Goal: Information Seeking & Learning: Learn about a topic

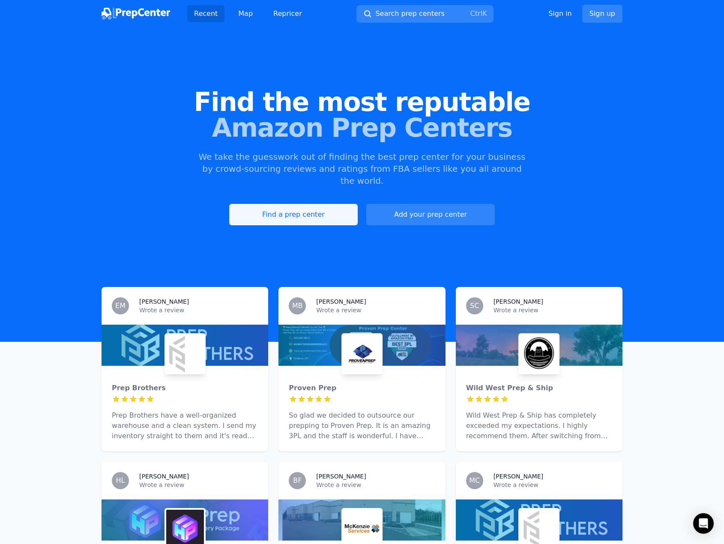
click at [294, 204] on link "Find a prep center" at bounding box center [293, 214] width 129 height 21
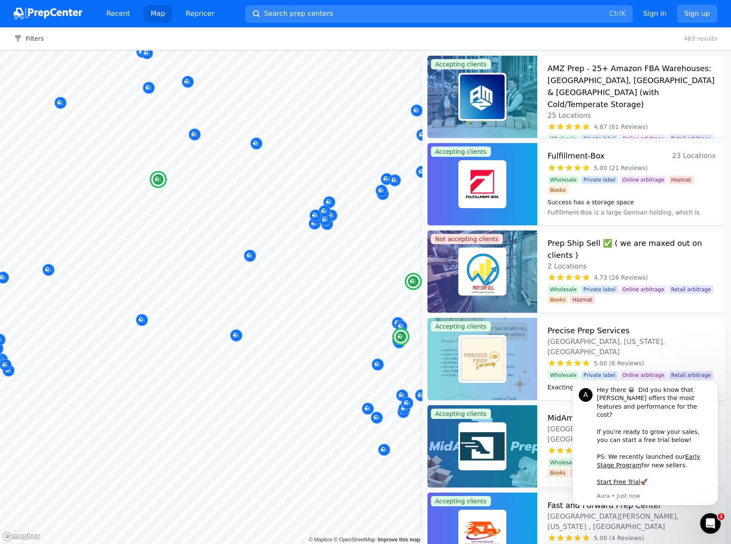
click at [650, 96] on h3 "AMZ Prep - 25+ Amazon FBA Warehouses: [GEOGRAPHIC_DATA], [GEOGRAPHIC_DATA] & [G…" at bounding box center [631, 87] width 168 height 48
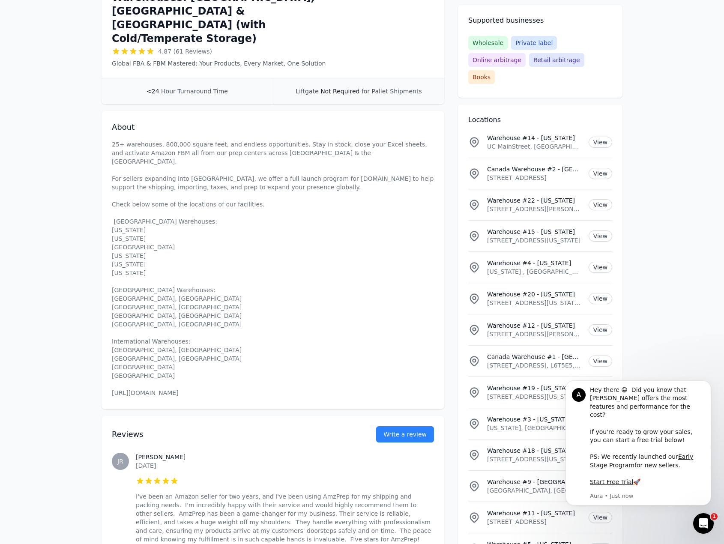
scroll to position [43, 0]
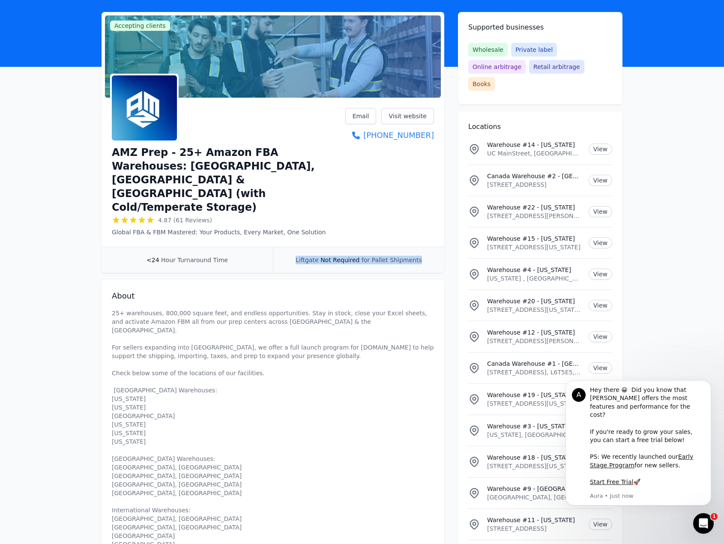
drag, startPoint x: 292, startPoint y: 213, endPoint x: 428, endPoint y: 221, distance: 136.5
click at [428, 247] on div "Liftgate Not Required for Pallet Shipments" at bounding box center [358, 260] width 171 height 26
click at [352, 319] on p "25+ warehouses, 800,000 square feet, and endless opportunities. Stay in stock, …" at bounding box center [273, 437] width 322 height 257
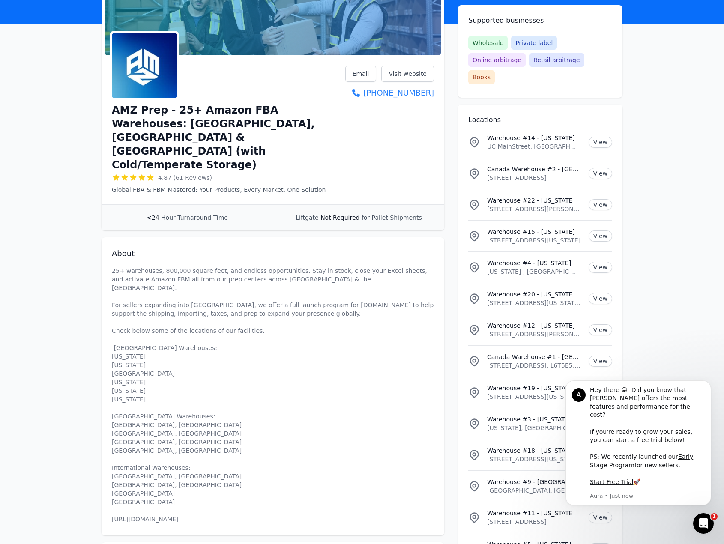
scroll to position [86, 0]
click at [409, 69] on link "Visit website" at bounding box center [407, 73] width 53 height 16
drag, startPoint x: 69, startPoint y: 173, endPoint x: 87, endPoint y: 164, distance: 20.3
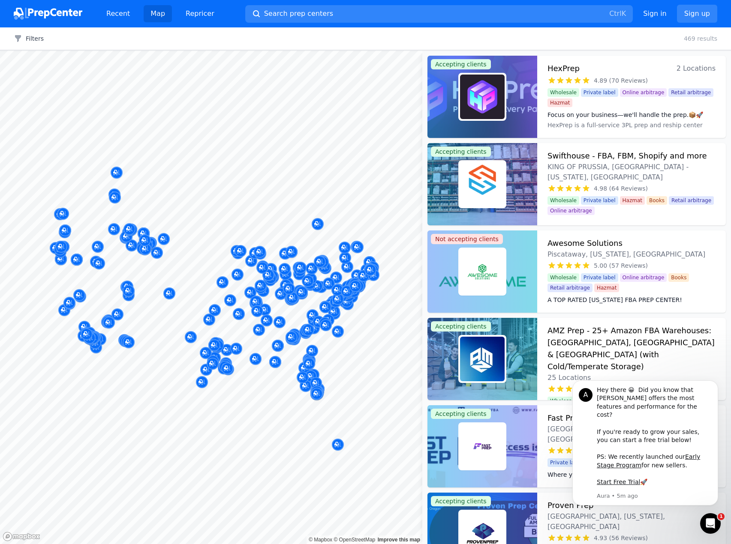
click at [26, 17] on img at bounding box center [48, 14] width 69 height 12
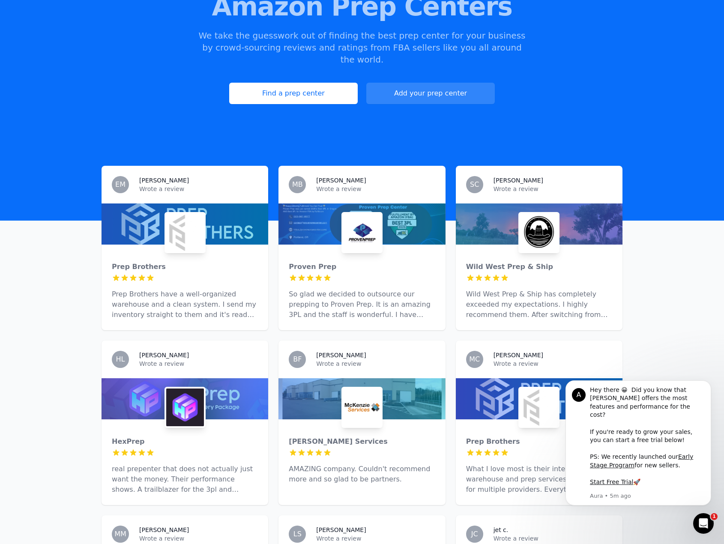
scroll to position [129, 0]
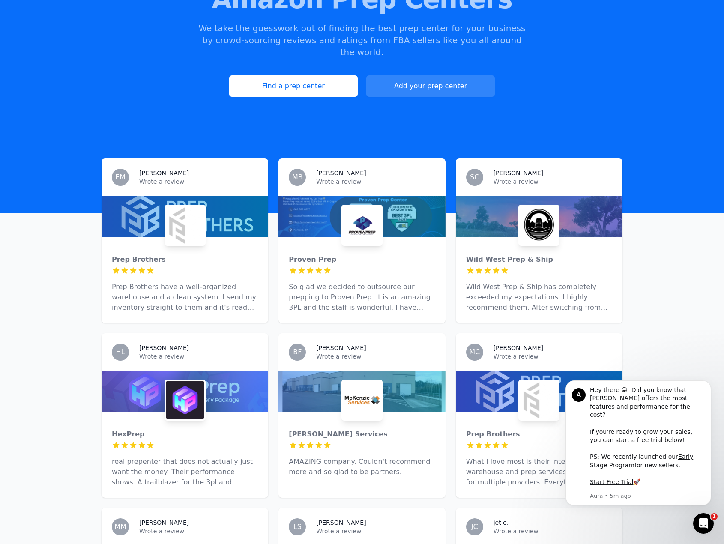
click at [214, 267] on div at bounding box center [185, 271] width 146 height 9
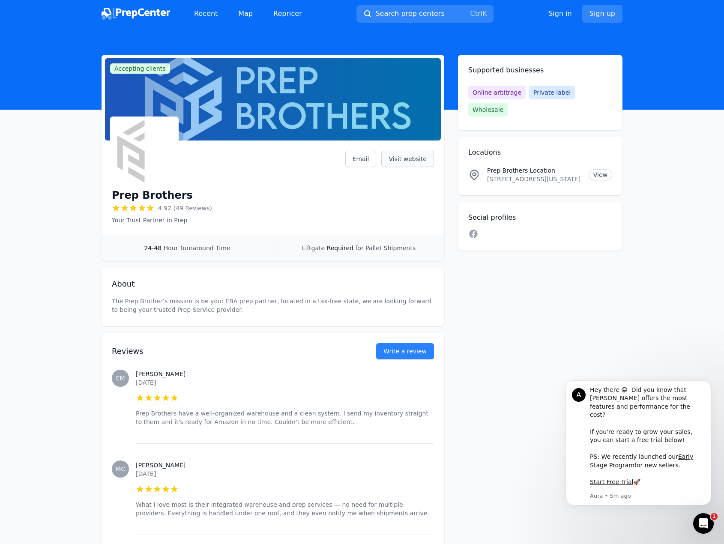
click at [410, 157] on link "Visit website" at bounding box center [407, 159] width 53 height 16
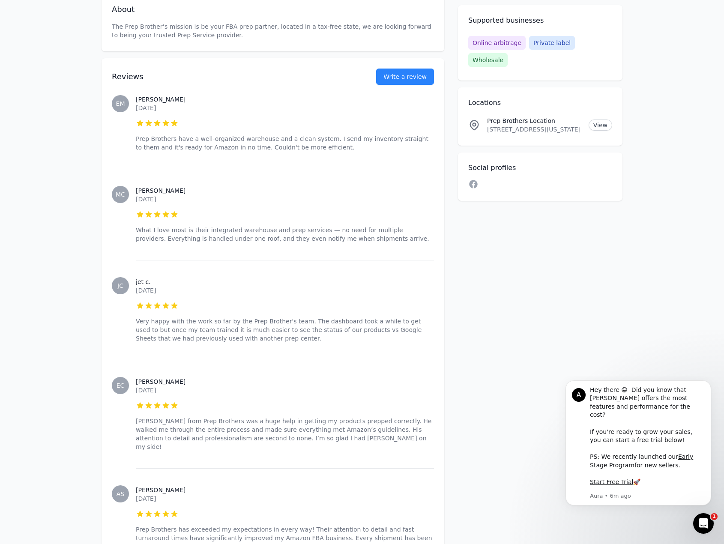
scroll to position [300, 0]
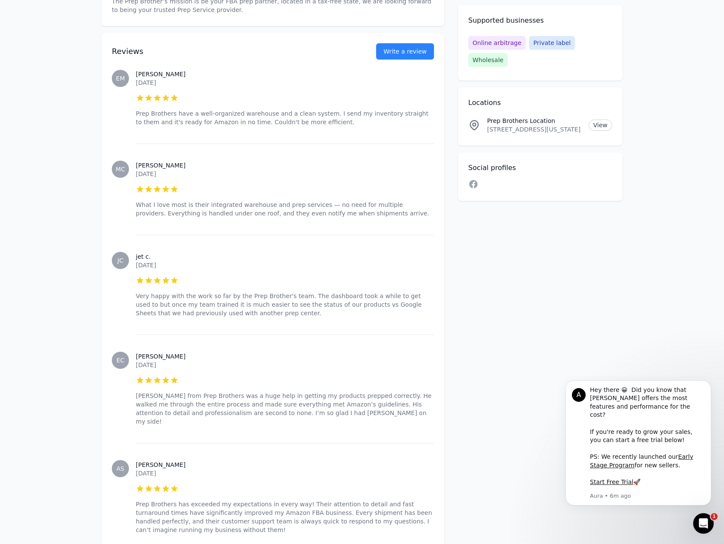
drag, startPoint x: 391, startPoint y: 201, endPoint x: 395, endPoint y: 198, distance: 5.4
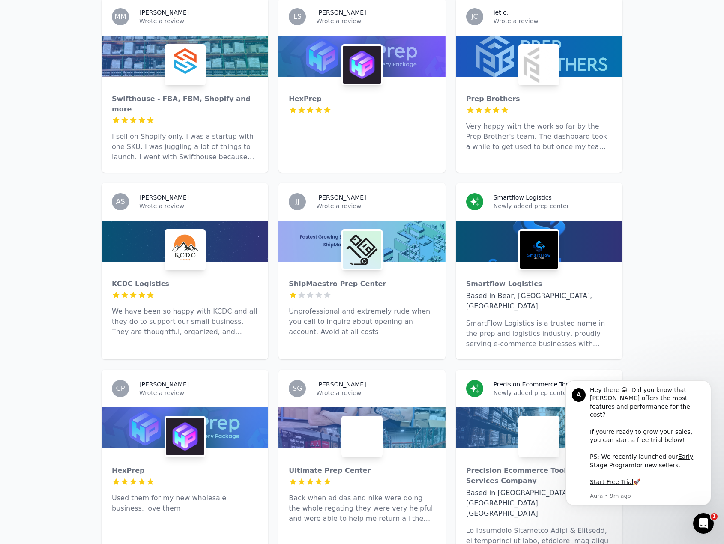
scroll to position [643, 0]
